Goal: Task Accomplishment & Management: Manage account settings

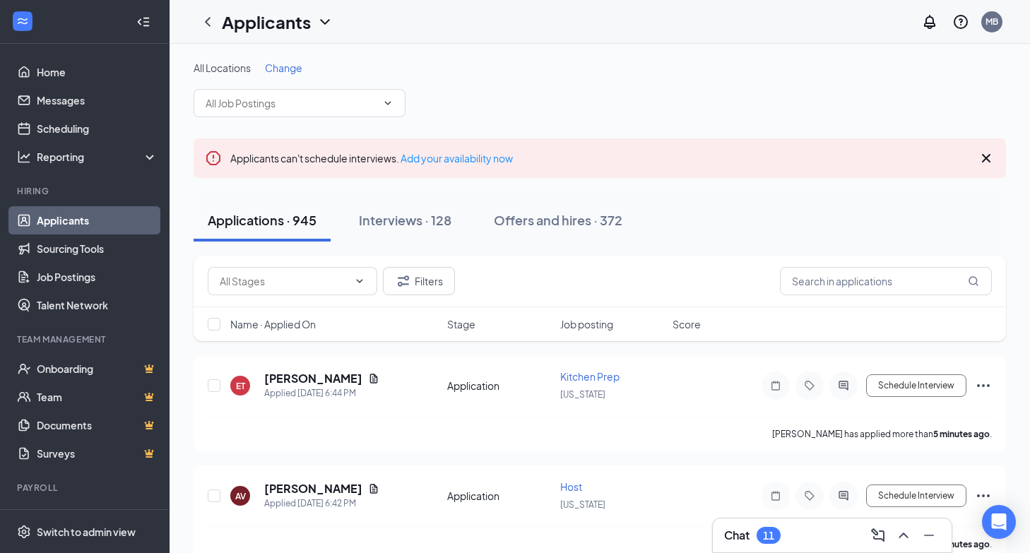
click at [290, 64] on span "Change" at bounding box center [283, 67] width 37 height 13
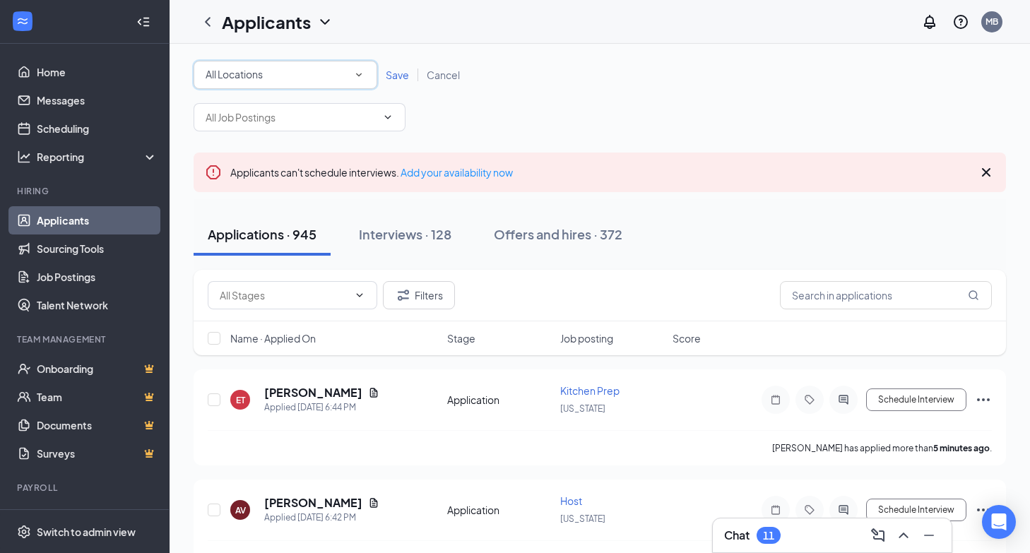
click at [356, 71] on icon "SmallChevronDown" at bounding box center [359, 75] width 13 height 13
click at [555, 100] on div "All Locations All Locations Save Cancel" at bounding box center [600, 96] width 813 height 71
click at [367, 76] on div "All Locations All Locations" at bounding box center [286, 75] width 184 height 28
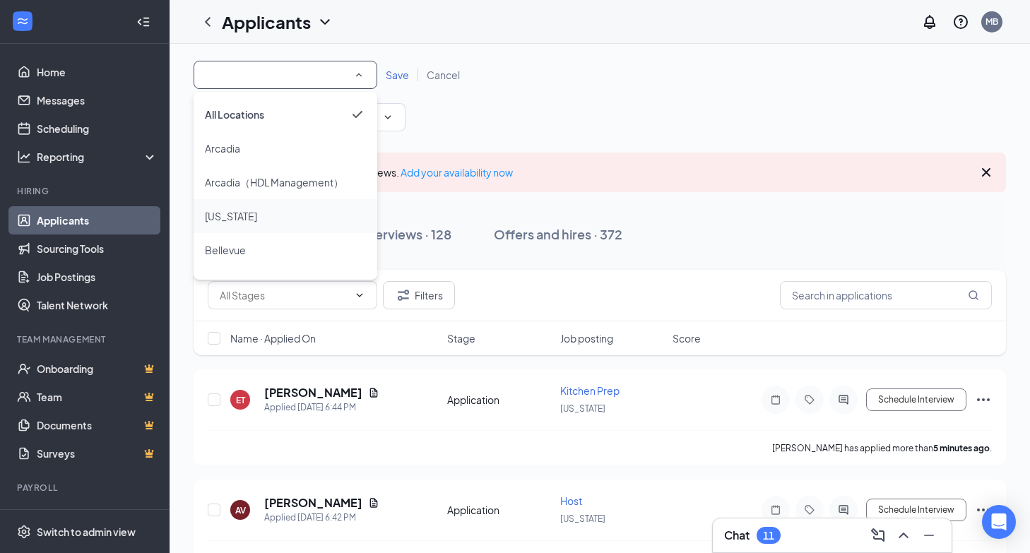
click at [268, 213] on div "[US_STATE]" at bounding box center [285, 216] width 161 height 17
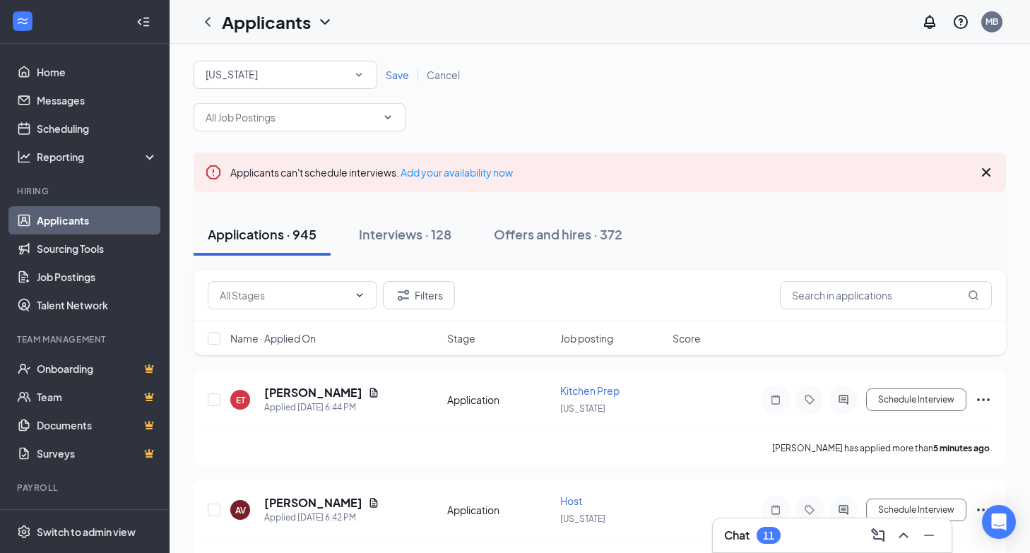
click at [398, 76] on span "Save" at bounding box center [397, 75] width 23 height 13
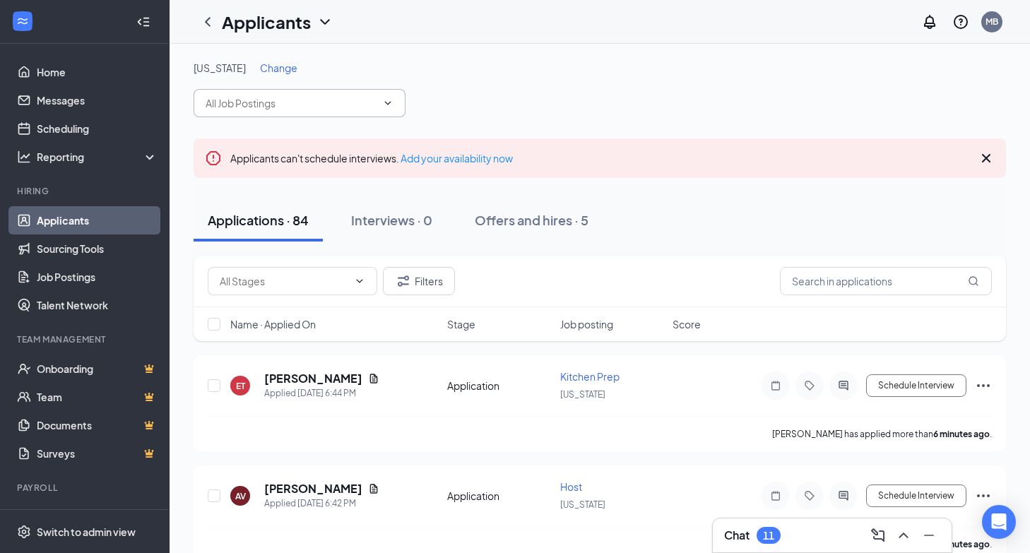
click at [369, 114] on span at bounding box center [300, 103] width 212 height 28
click at [392, 93] on span at bounding box center [300, 103] width 212 height 28
click at [392, 100] on icon "ChevronDown" at bounding box center [387, 103] width 11 height 11
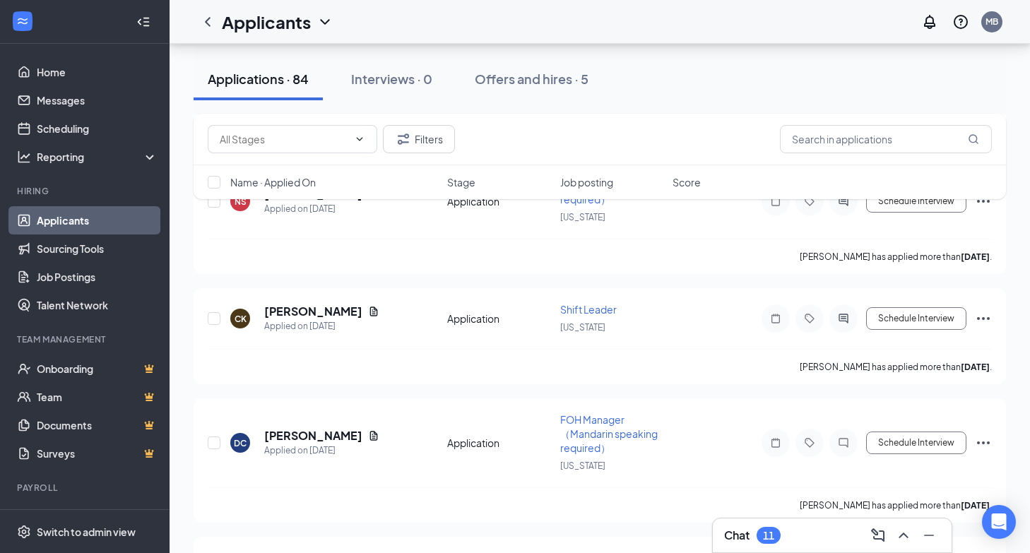
scroll to position [5491, 0]
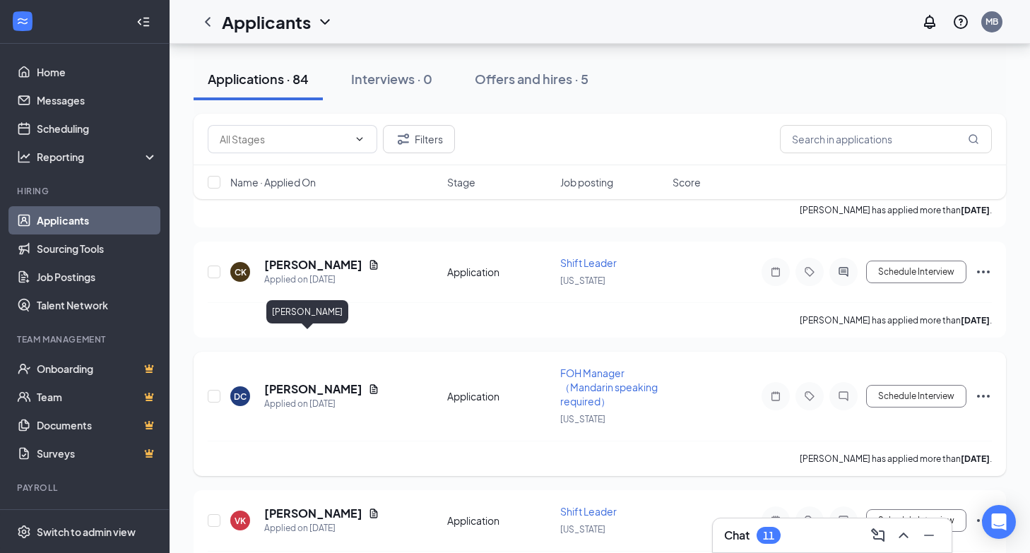
click at [304, 382] on h5 "[PERSON_NAME]" at bounding box center [313, 390] width 98 height 16
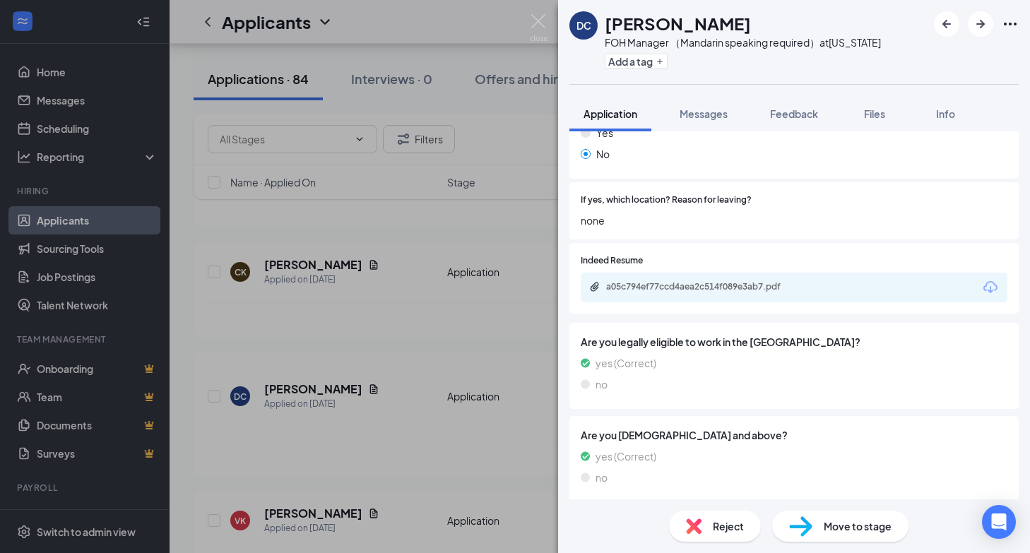
scroll to position [505, 0]
click at [992, 288] on icon "Download" at bounding box center [990, 286] width 17 height 17
click at [542, 28] on img at bounding box center [539, 28] width 18 height 28
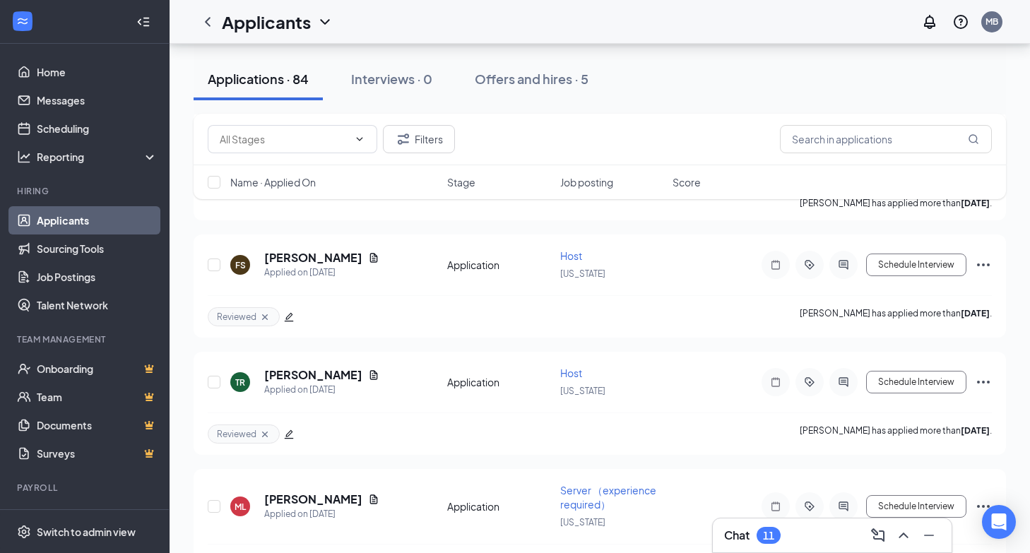
scroll to position [4176, 0]
